Goal: Task Accomplishment & Management: Use online tool/utility

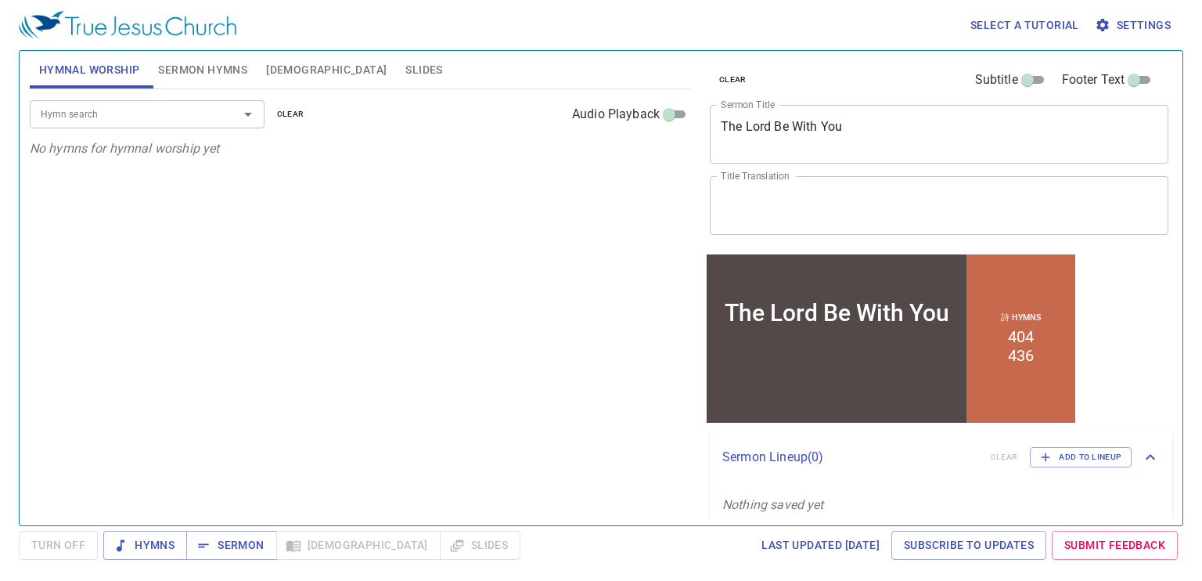
click at [876, 133] on textarea "The Lord Be With You" at bounding box center [939, 134] width 437 height 30
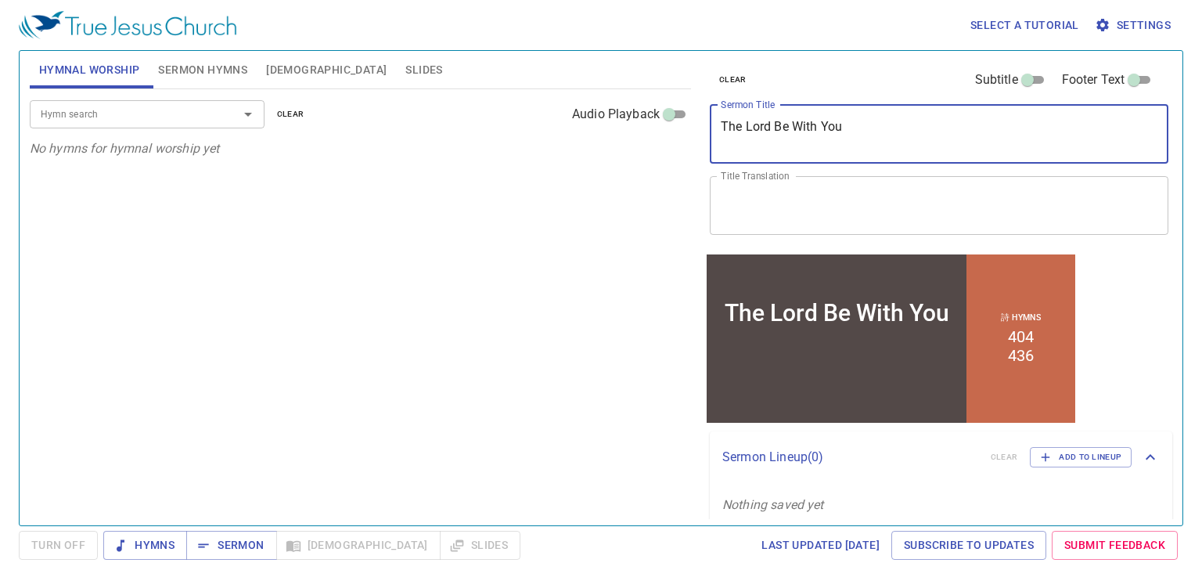
click at [876, 133] on textarea "The Lord Be With You" at bounding box center [939, 134] width 437 height 30
type textarea "T"
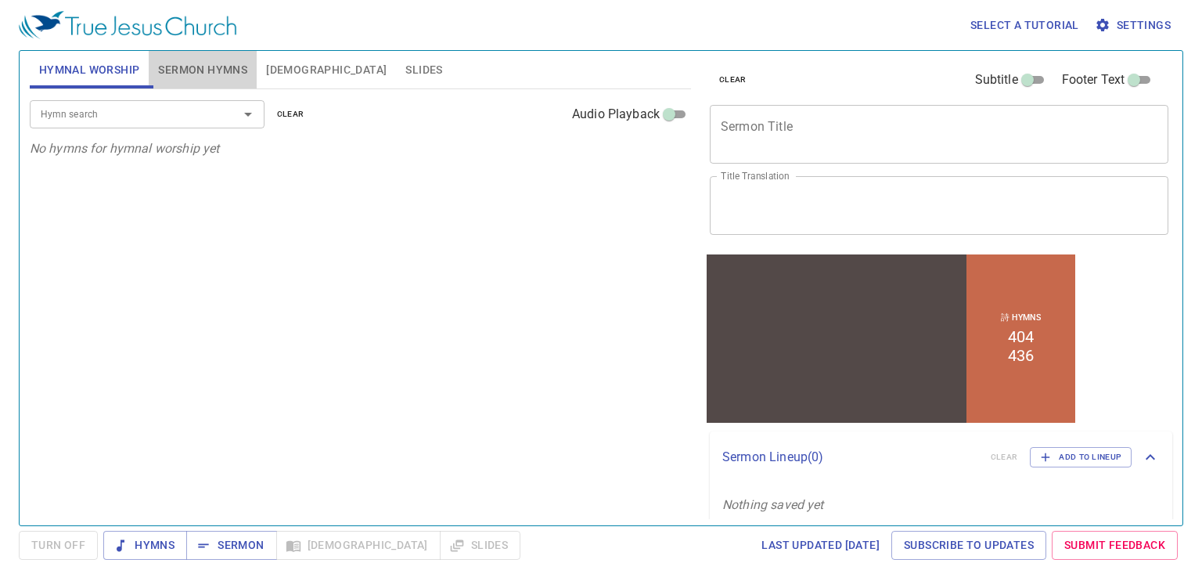
click at [195, 72] on span "Sermon Hymns" at bounding box center [202, 70] width 89 height 20
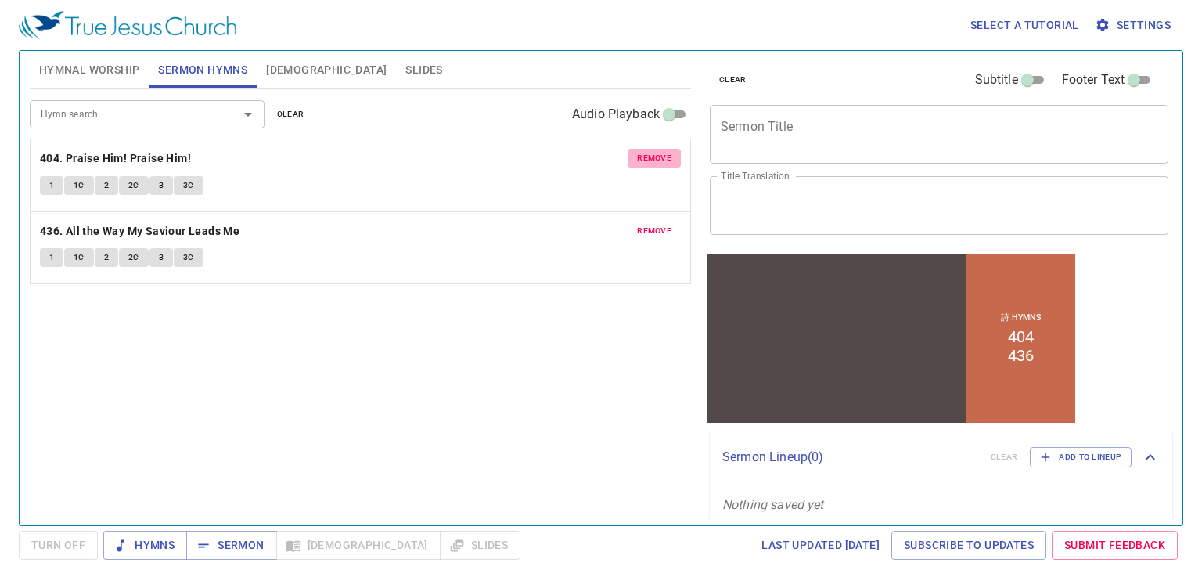
click at [645, 164] on span "remove" at bounding box center [654, 158] width 34 height 14
click at [645, 224] on span "remove" at bounding box center [654, 231] width 34 height 14
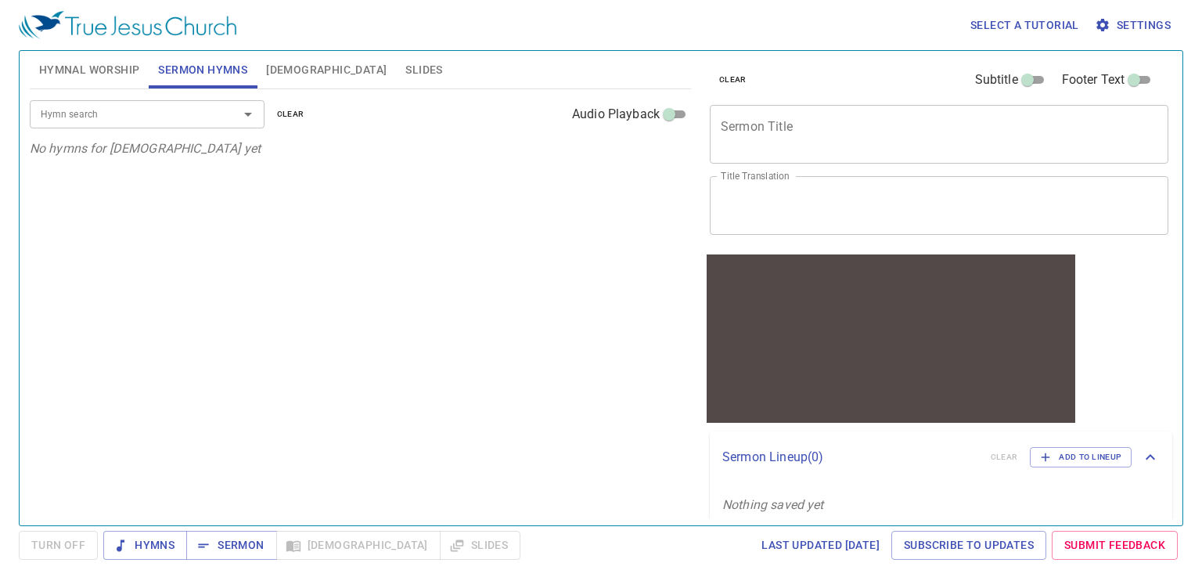
click at [645, 164] on div "Hymn search Hymn search clear Audio Playback No hymns for sermon yet" at bounding box center [360, 300] width 661 height 423
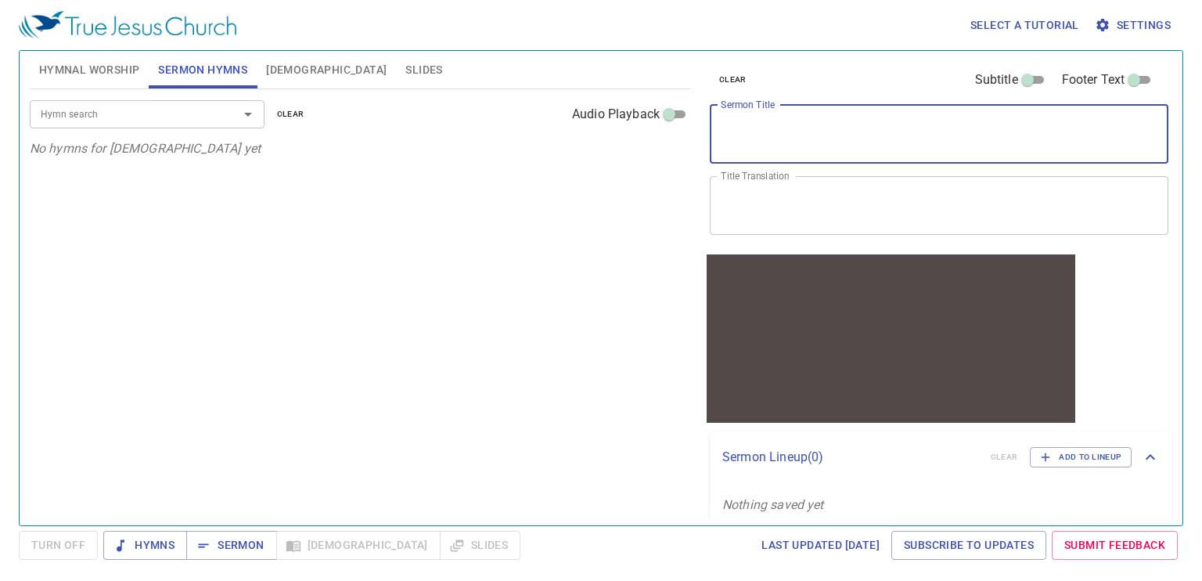
click at [743, 135] on textarea "Sermon Title" at bounding box center [939, 134] width 437 height 30
type textarea "z"
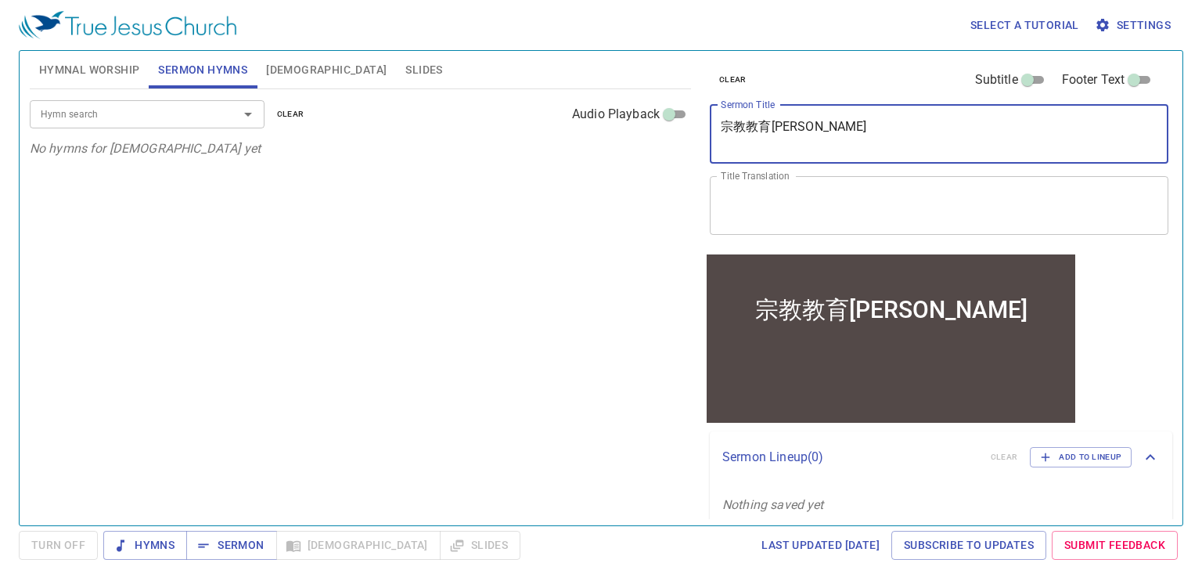
type textarea "宗教教育sheng'xue"
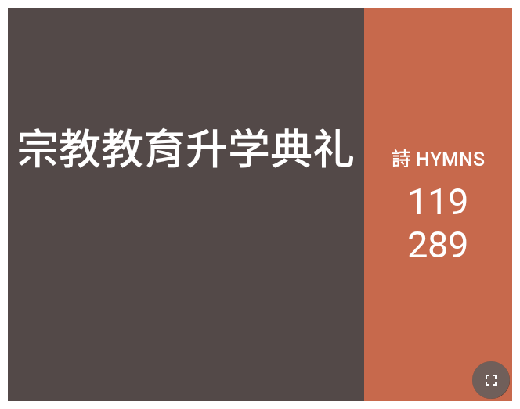
click at [499, 385] on icon "button" at bounding box center [490, 380] width 19 height 19
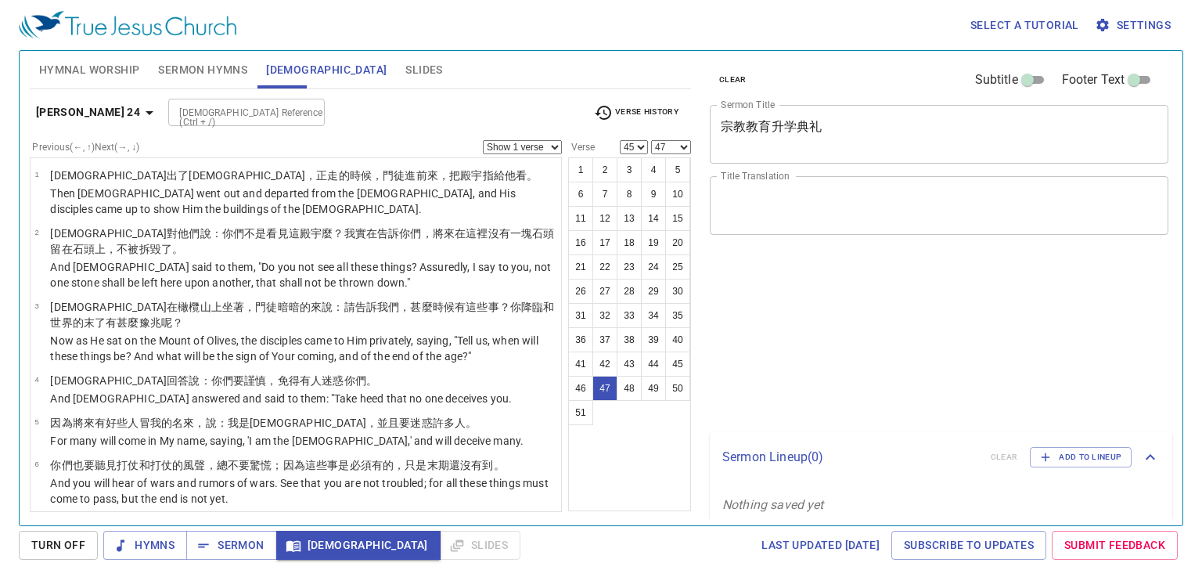
select select "45"
select select "47"
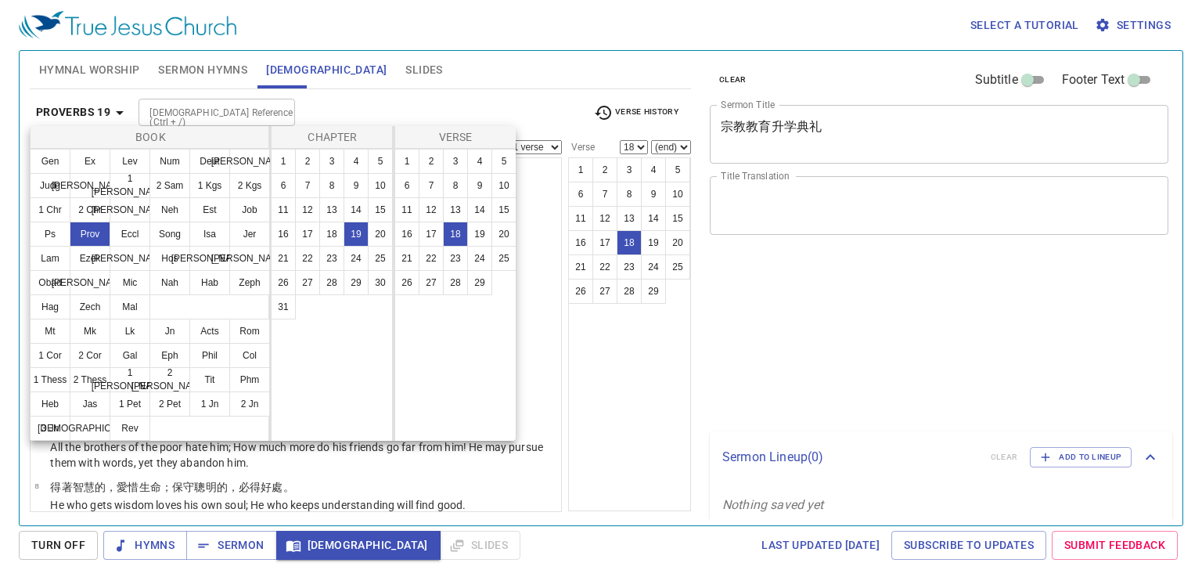
select select "18"
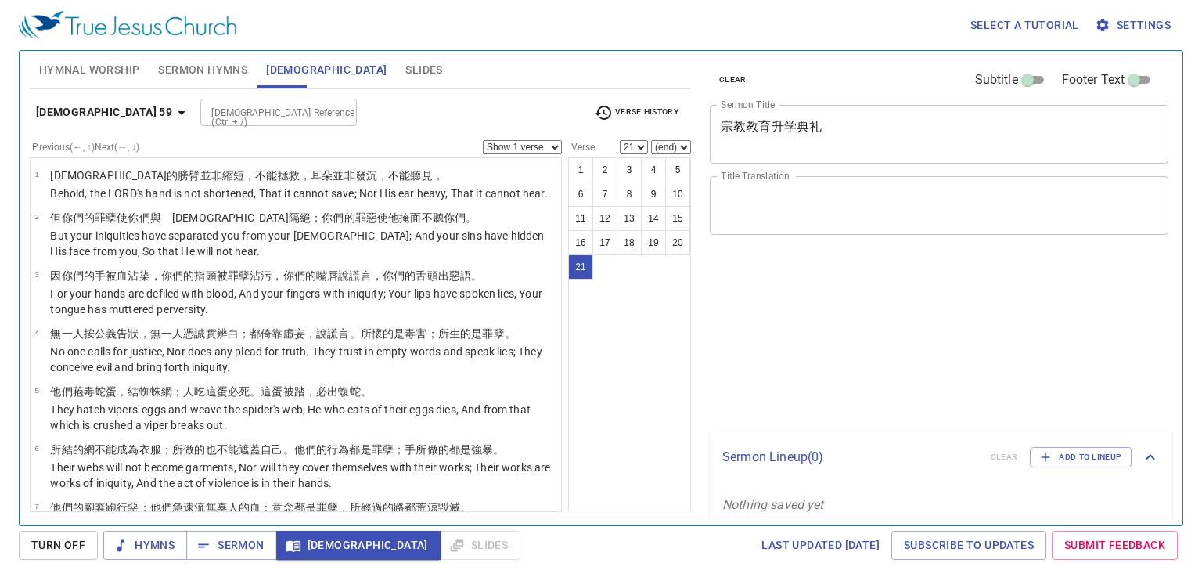
select select "21"
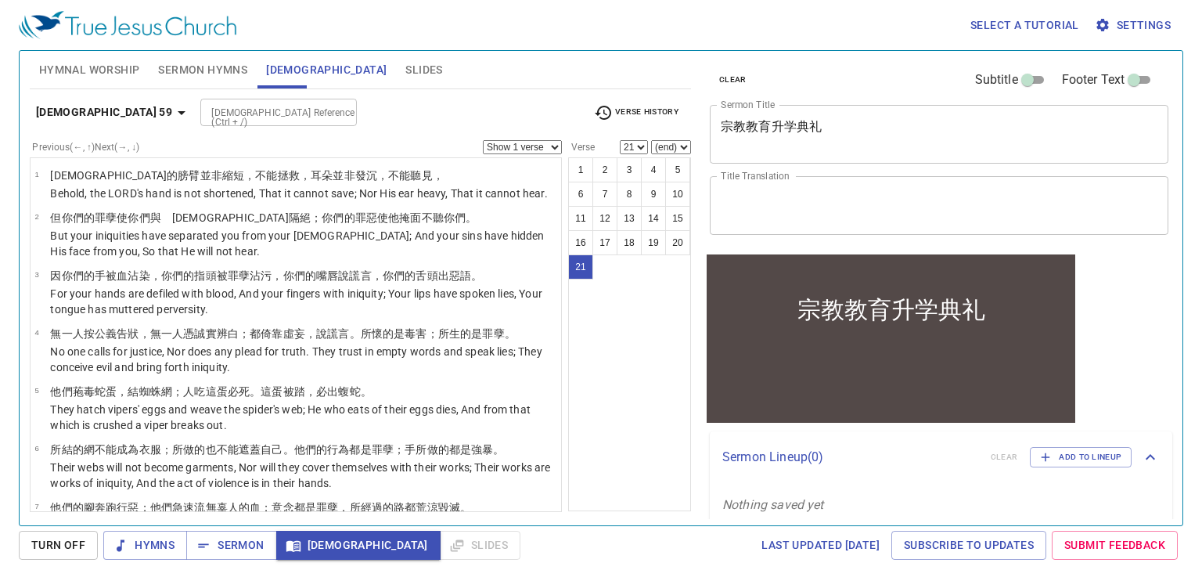
scroll to position [954, 0]
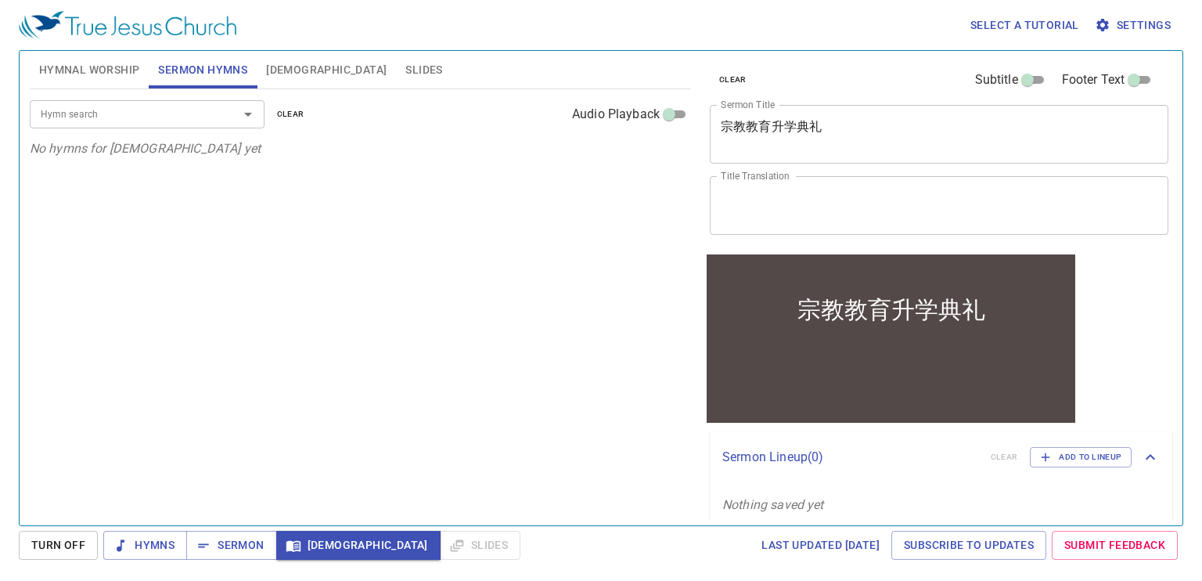
click at [97, 120] on input "Hymn search" at bounding box center [123, 114] width 179 height 18
type input "22"
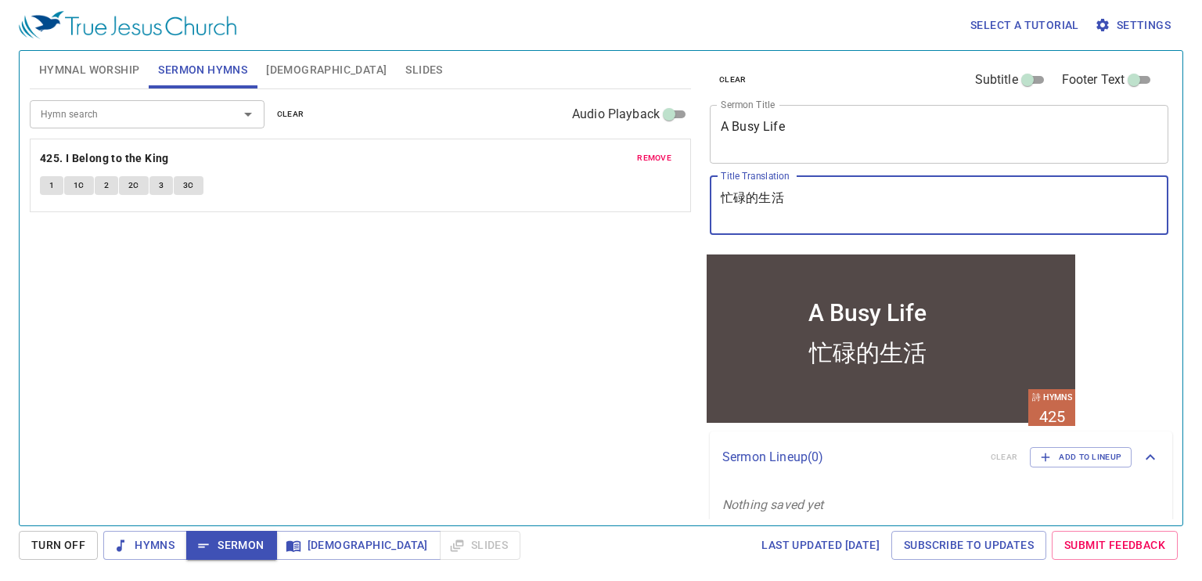
type textarea "忙碌的生活"
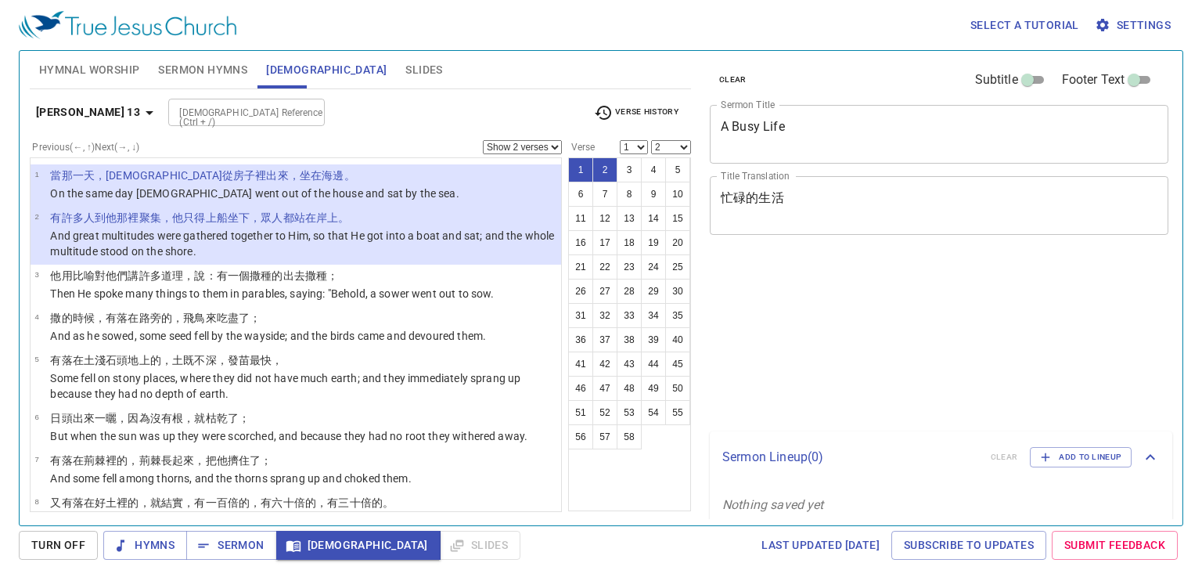
select select "2"
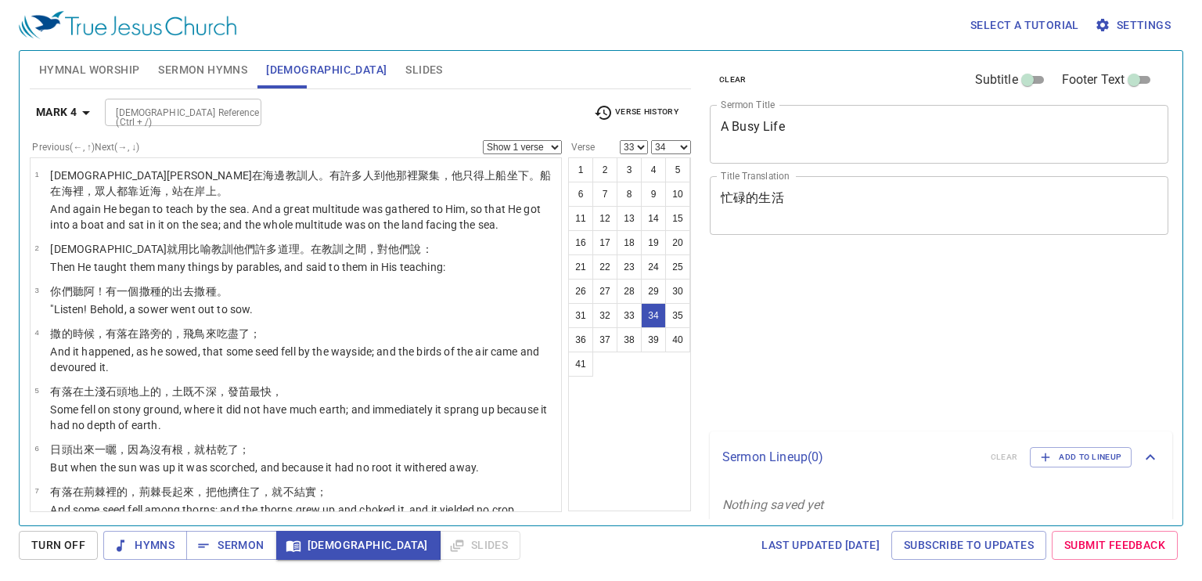
select select "33"
select select "34"
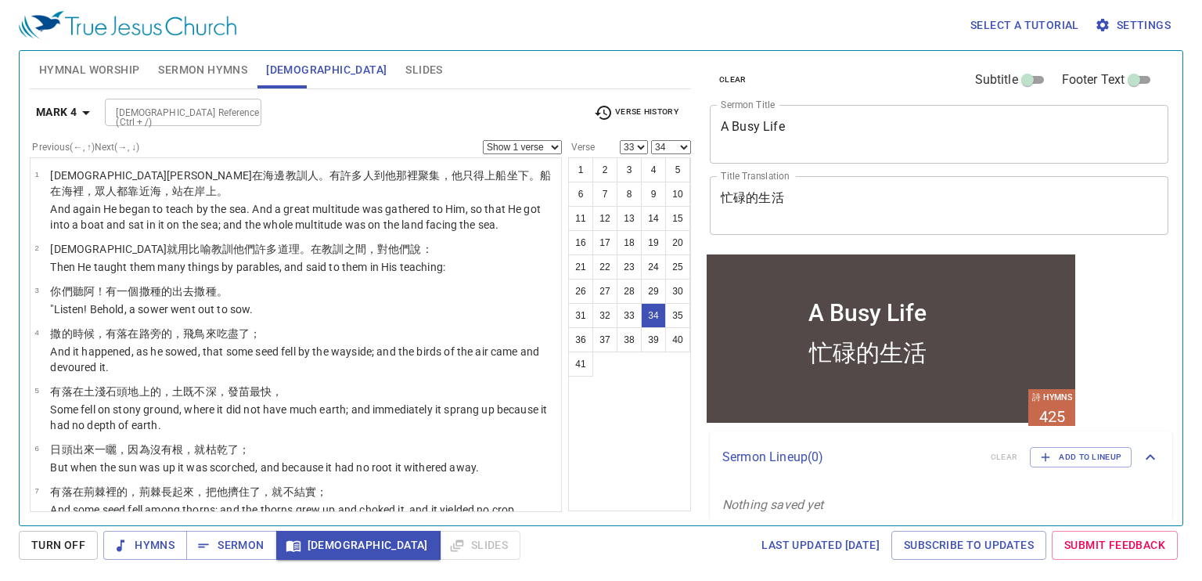
scroll to position [1568, 0]
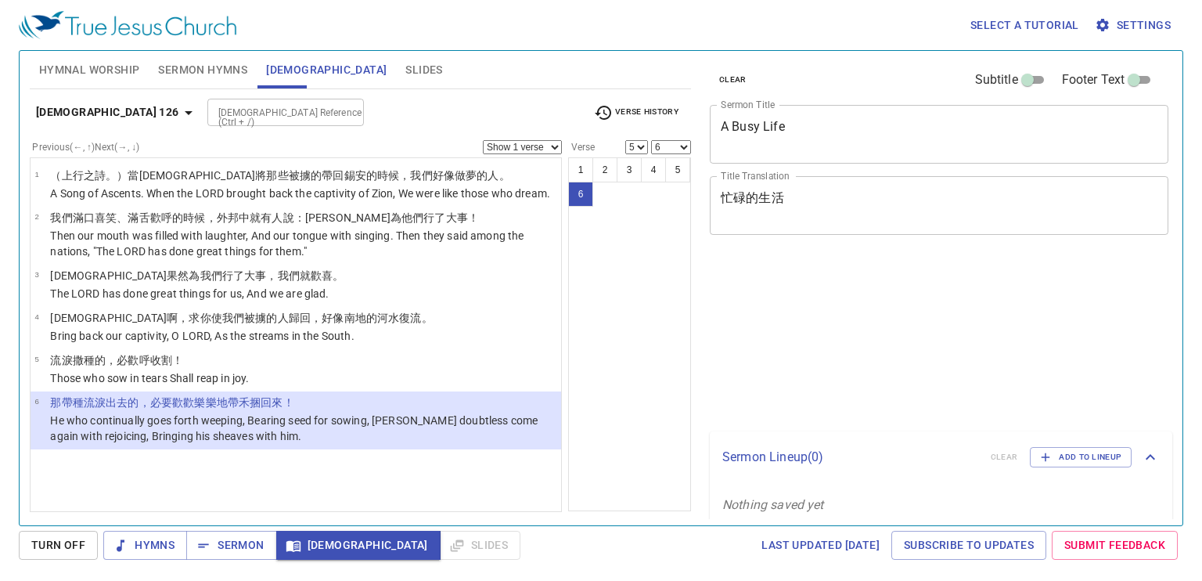
select select "5"
select select "6"
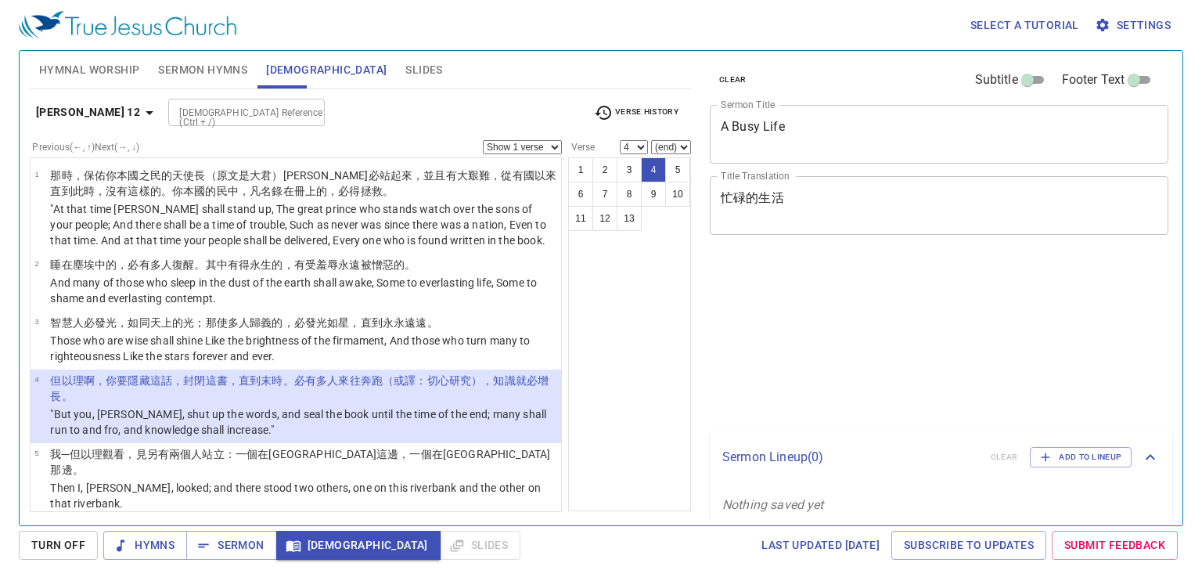
select select "4"
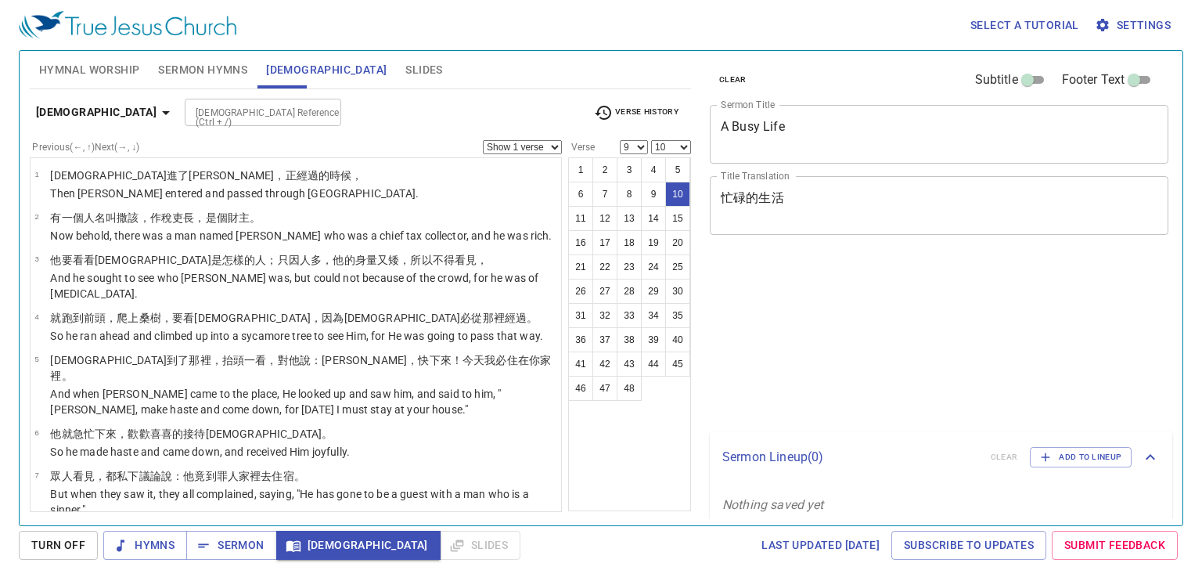
select select "9"
select select "10"
select select "9"
select select "10"
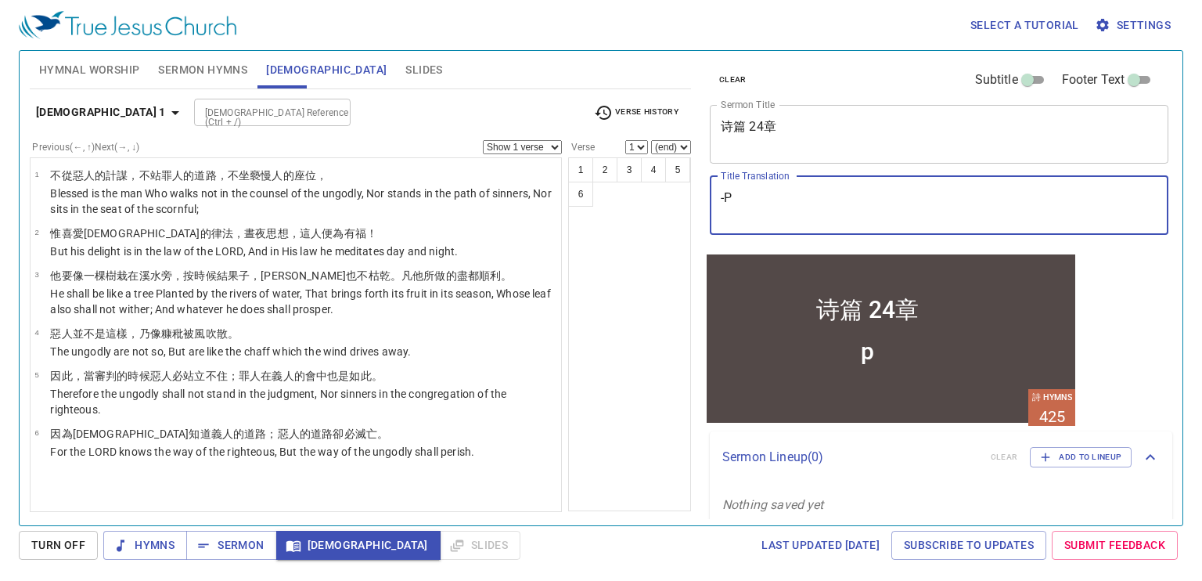
type textarea "-P-"
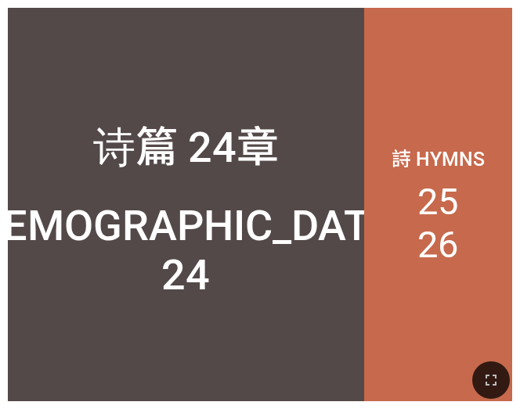
click at [484, 361] on div at bounding box center [260, 380] width 520 height 58
click at [493, 371] on icon "button" at bounding box center [490, 380] width 19 height 19
